Goal: Communication & Community: Connect with others

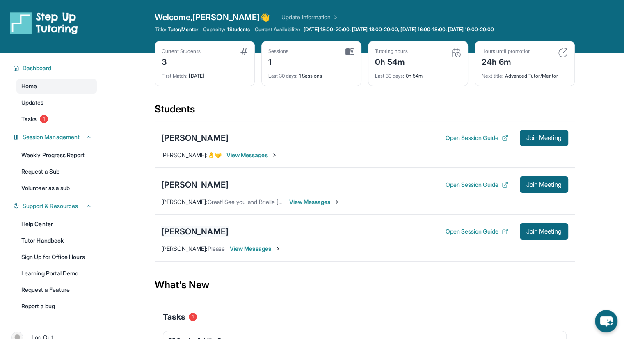
click at [196, 230] on div "[PERSON_NAME]" at bounding box center [194, 231] width 67 height 11
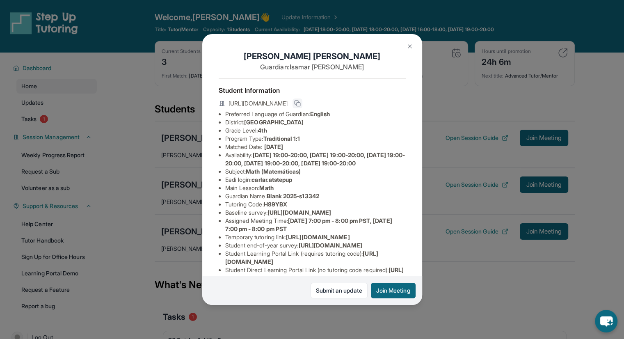
click at [302, 103] on button at bounding box center [297, 103] width 10 height 10
click at [408, 50] on button at bounding box center [409, 46] width 16 height 16
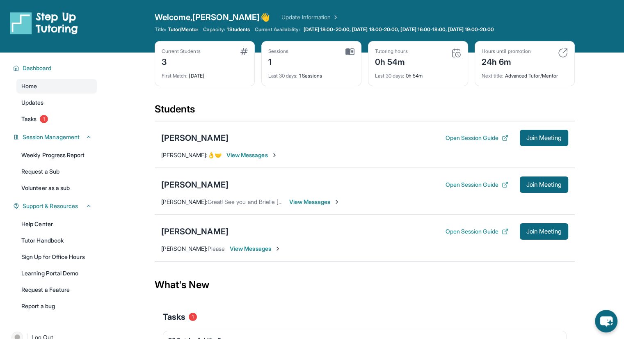
click at [254, 251] on span "View Messages" at bounding box center [255, 248] width 51 height 8
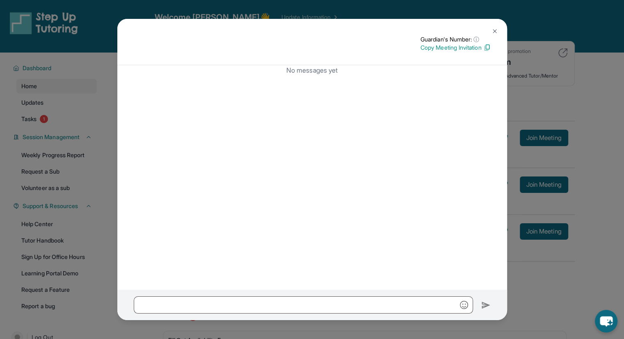
click at [494, 32] on img at bounding box center [494, 31] width 7 height 7
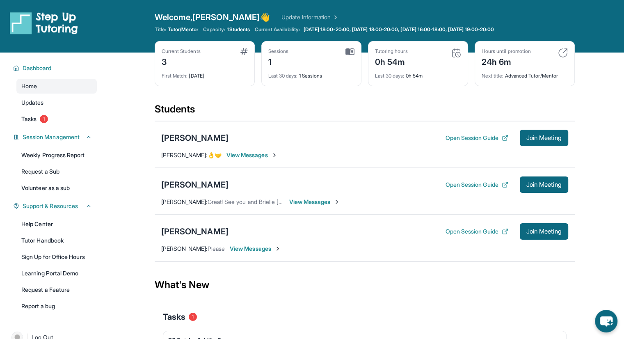
click at [312, 202] on span "View Messages" at bounding box center [314, 202] width 51 height 8
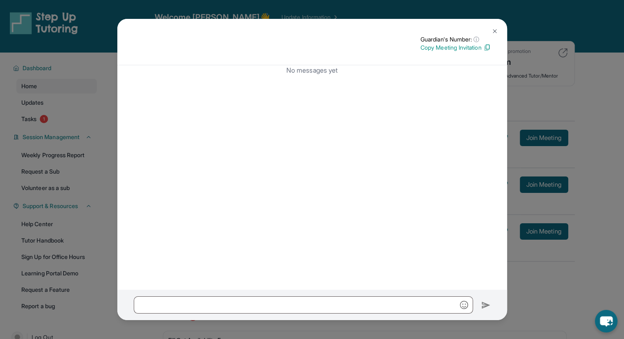
click at [498, 22] on div "Guardian's Number: ⓘ This isn't the guardian's real number — it's a private for…" at bounding box center [312, 42] width 390 height 46
click at [494, 27] on button at bounding box center [494, 31] width 16 height 16
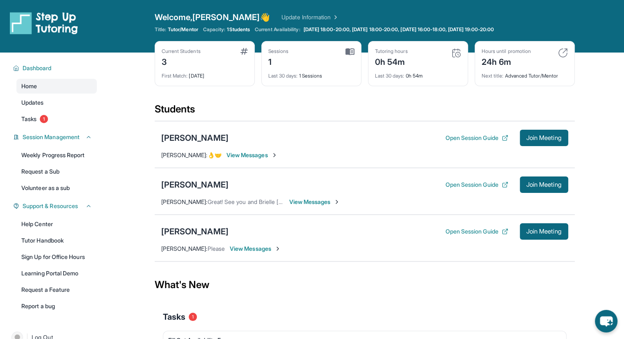
click at [269, 159] on div "[PERSON_NAME] Open Session Guide Join Meeting [GEOGRAPHIC_DATA][PERSON_NAME] : …" at bounding box center [365, 144] width 420 height 47
click at [260, 157] on span "View Messages" at bounding box center [251, 155] width 51 height 8
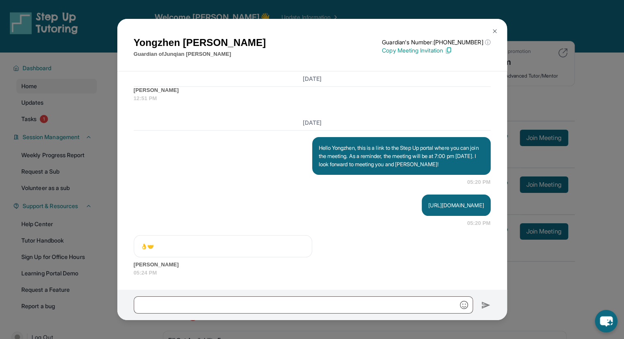
scroll to position [1200, 0]
click at [499, 23] on div "[PERSON_NAME] Guardian of [PERSON_NAME] Guardian's Number: [PHONE_NUMBER] ⓘ Thi…" at bounding box center [312, 45] width 390 height 53
click at [497, 25] on button at bounding box center [494, 31] width 16 height 16
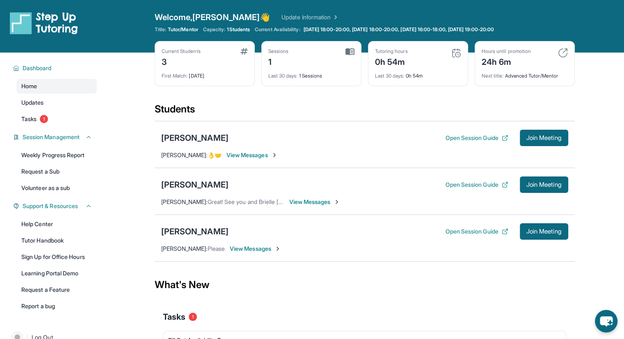
click at [182, 224] on div "[PERSON_NAME] Open Session Guide Join Meeting" at bounding box center [364, 231] width 407 height 16
click at [207, 231] on div "[PERSON_NAME]" at bounding box center [194, 231] width 67 height 11
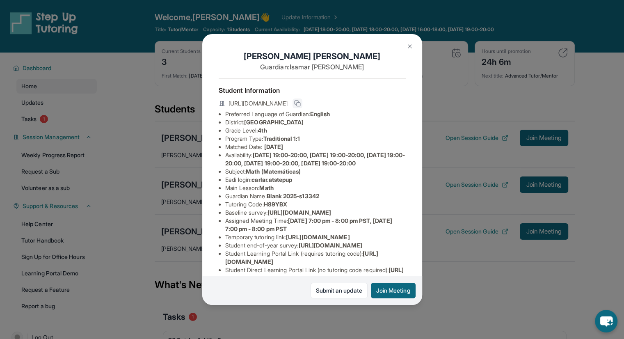
click at [300, 105] on rect at bounding box center [298, 105] width 4 height 4
